Goal: Information Seeking & Learning: Learn about a topic

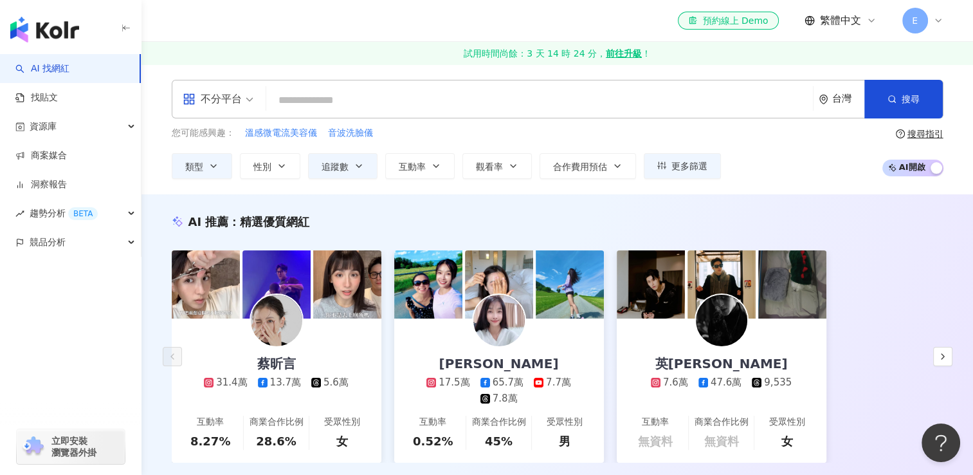
click at [721, 268] on img at bounding box center [722, 284] width 68 height 68
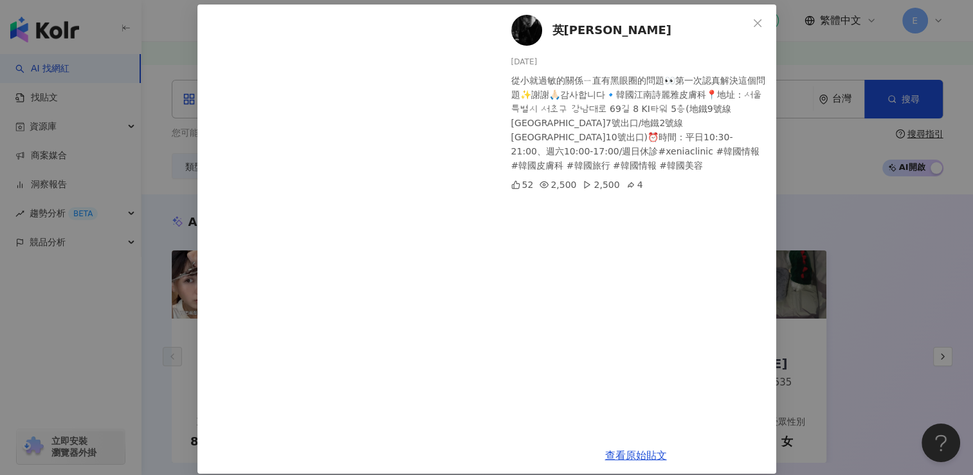
scroll to position [64, 0]
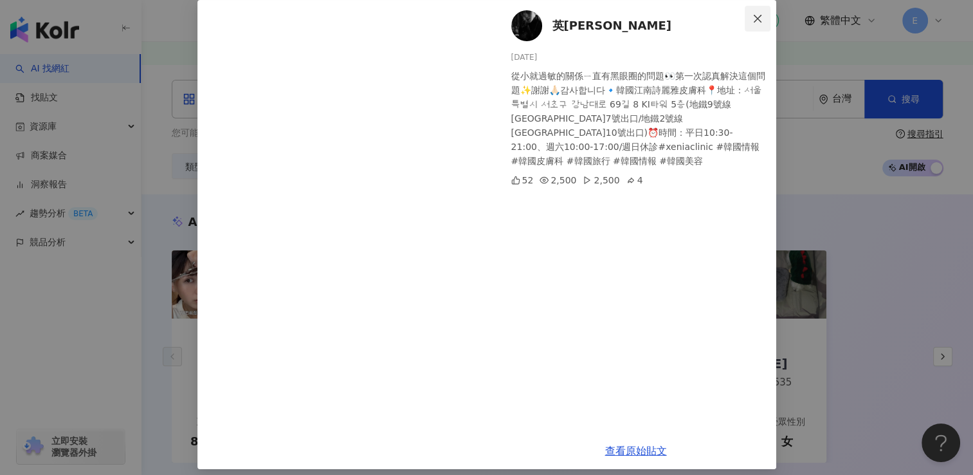
click at [753, 18] on icon "close" at bounding box center [758, 19] width 10 height 10
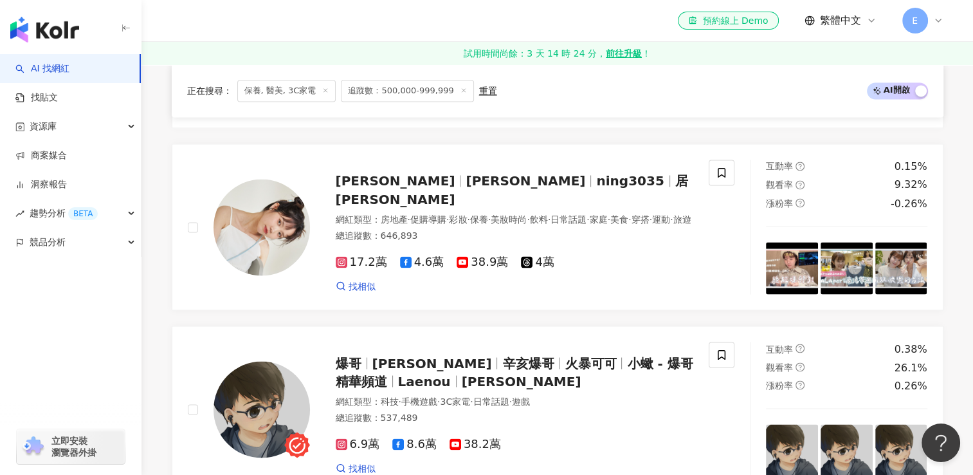
scroll to position [2380, 0]
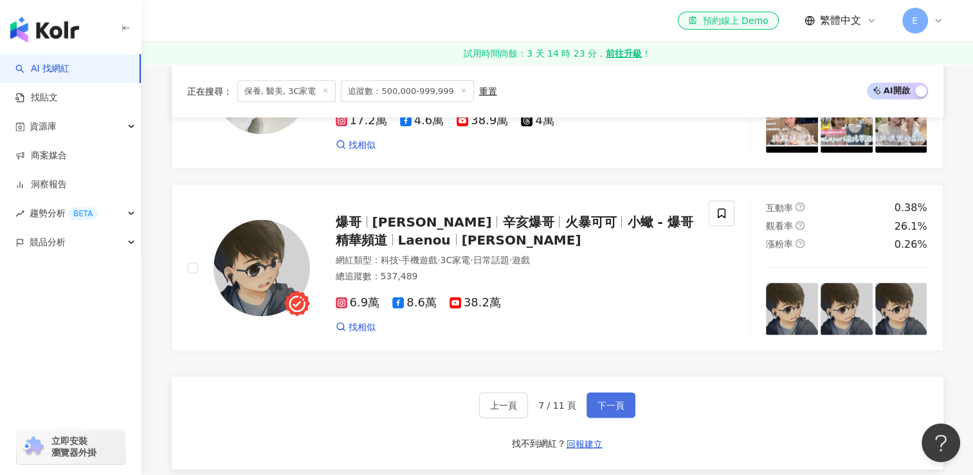
click at [623, 401] on button "下一頁" at bounding box center [611, 405] width 49 height 26
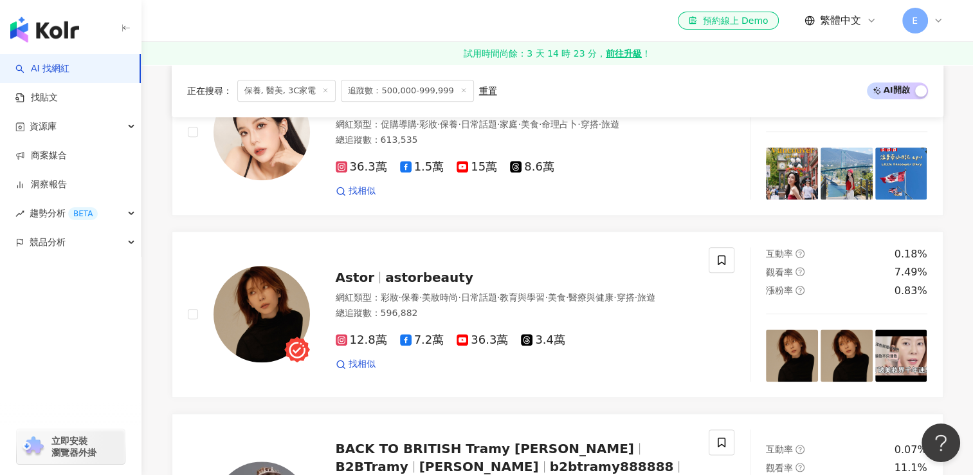
scroll to position [1423, 0]
click at [445, 270] on span "astorbeauty" at bounding box center [429, 277] width 88 height 15
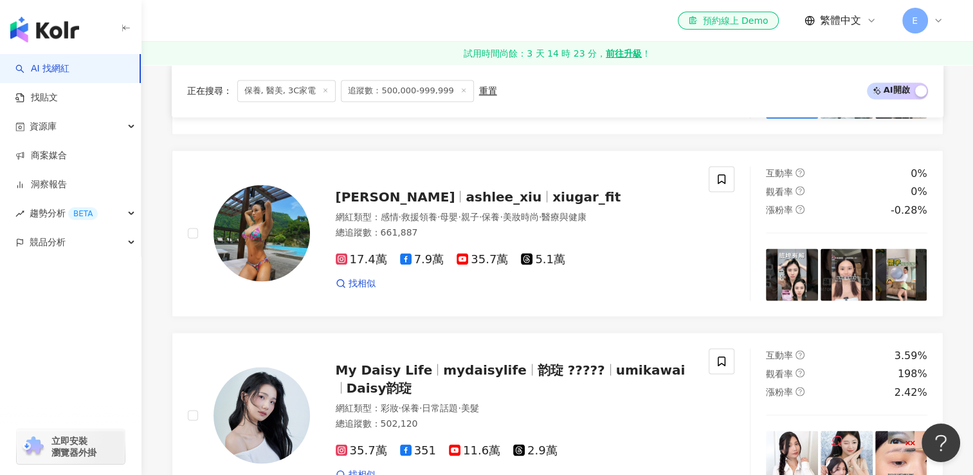
scroll to position [2645, 0]
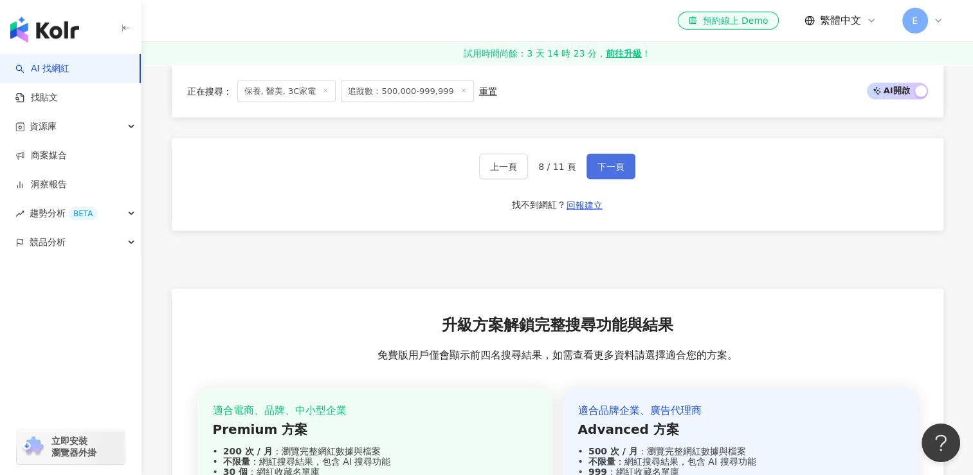
click at [610, 161] on span "下一頁" at bounding box center [611, 166] width 27 height 10
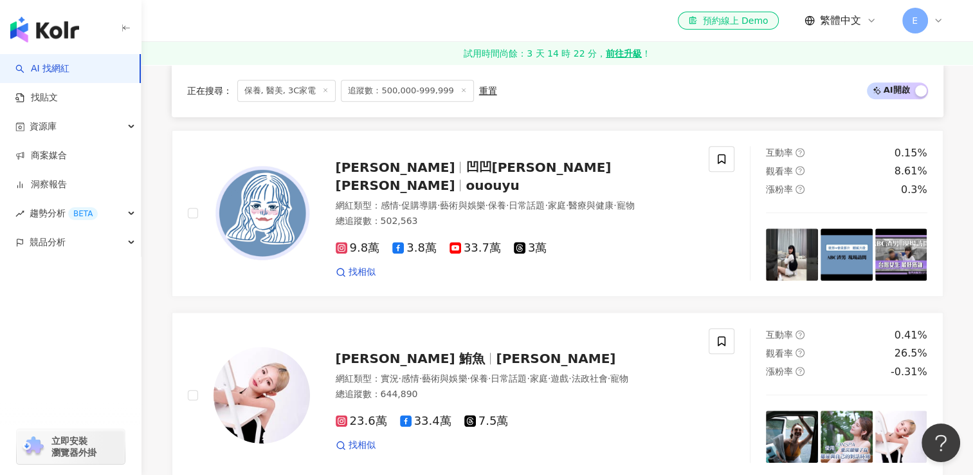
scroll to position [965, 0]
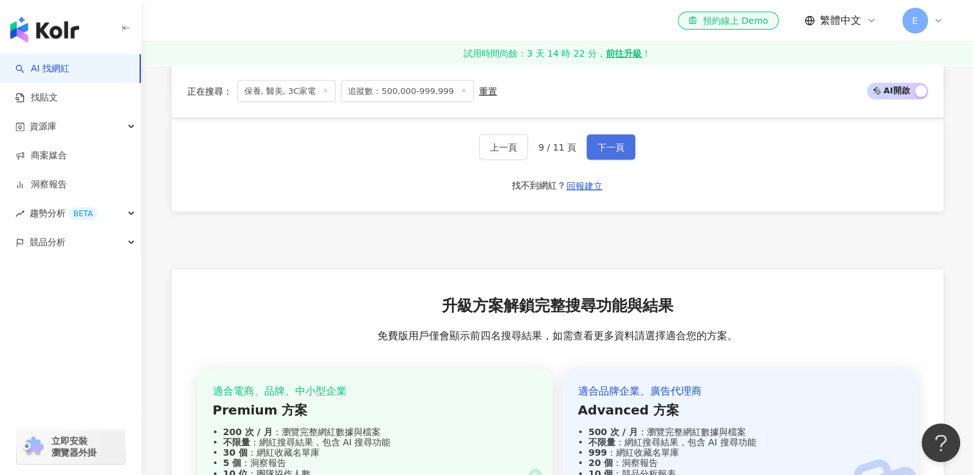
click at [600, 142] on span "下一頁" at bounding box center [611, 147] width 27 height 10
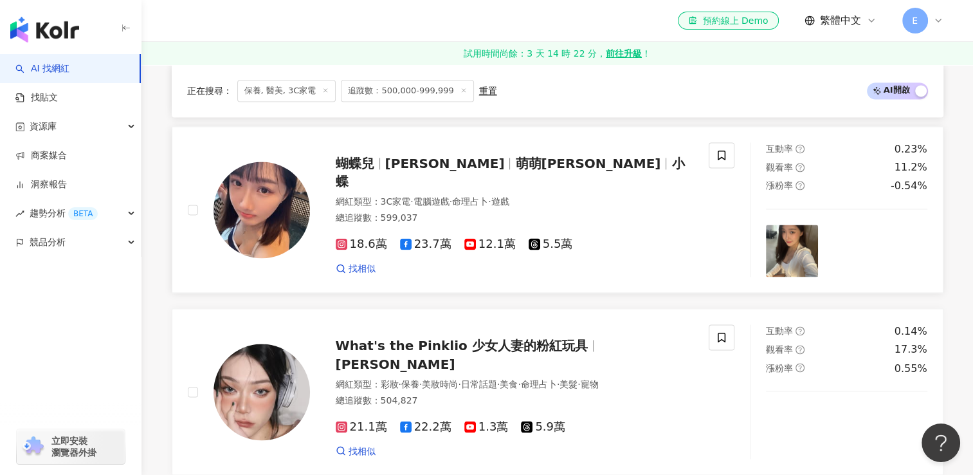
scroll to position [1865, 0]
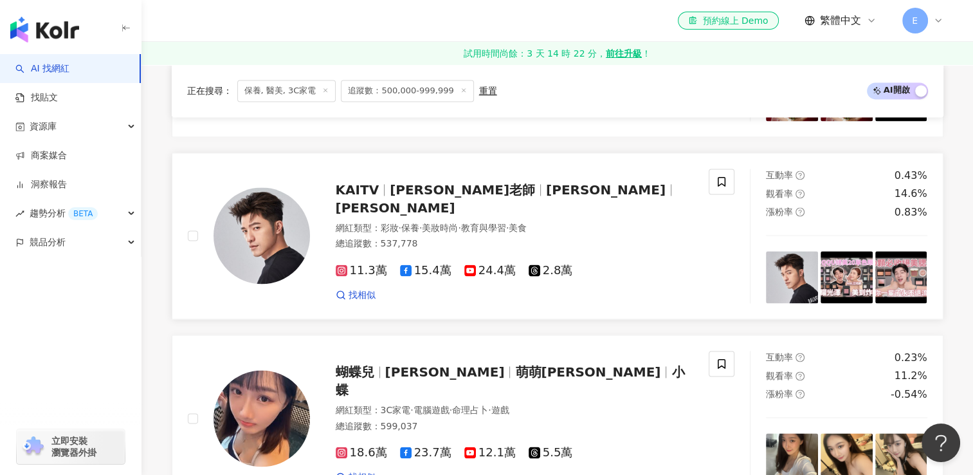
click at [455, 201] on span "[PERSON_NAME]" at bounding box center [396, 207] width 120 height 15
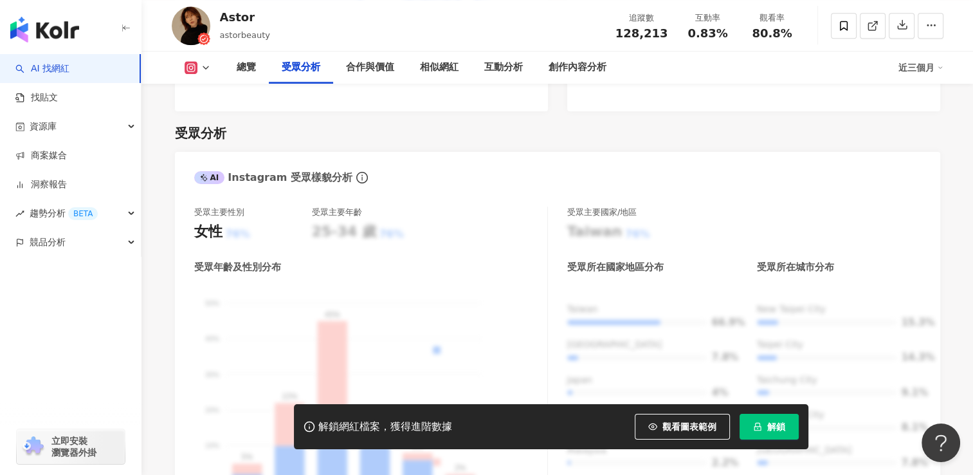
scroll to position [1351, 0]
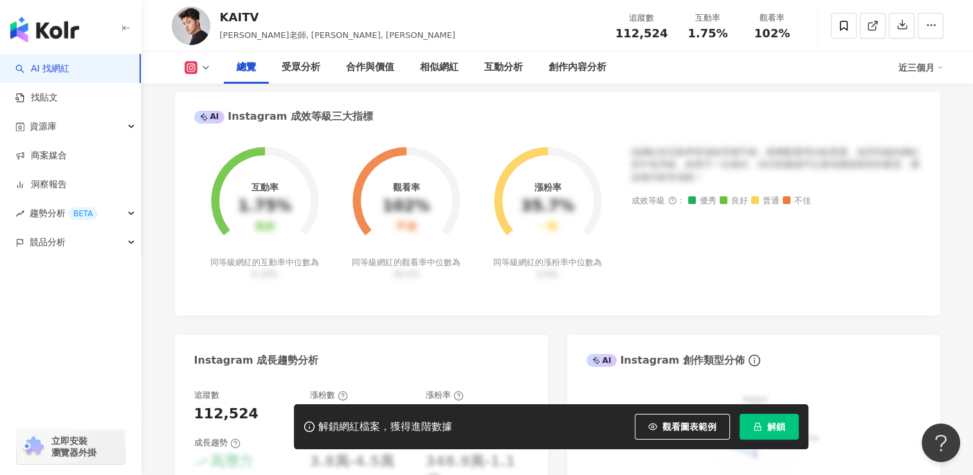
scroll to position [193, 0]
